Goal: Task Accomplishment & Management: Use online tool/utility

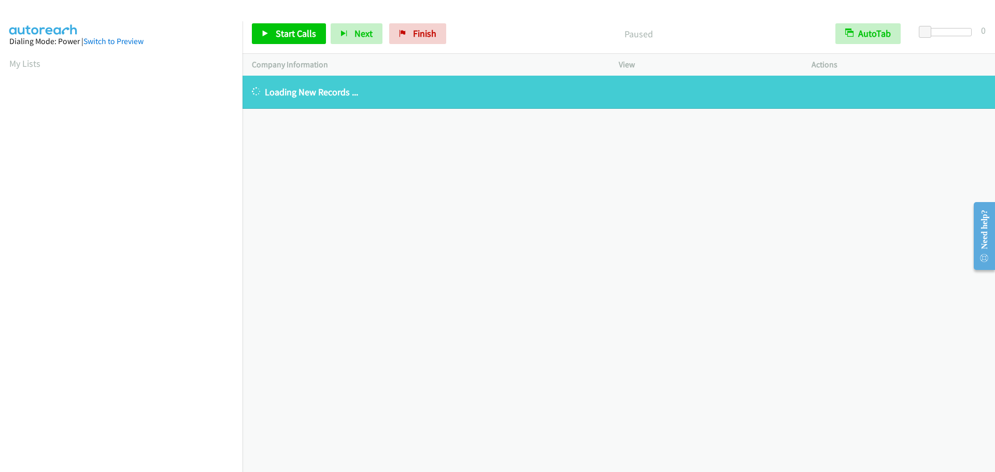
click at [286, 44] on div "Start Calls Pause Next Finish Paused AutoTab AutoTab 0" at bounding box center [618, 34] width 752 height 40
click at [283, 40] on link "Start Calls" at bounding box center [289, 33] width 74 height 21
click at [282, 42] on link "Pause" at bounding box center [280, 33] width 57 height 21
click at [415, 37] on span "Finish" at bounding box center [424, 33] width 23 height 12
